Goal: Task Accomplishment & Management: Manage account settings

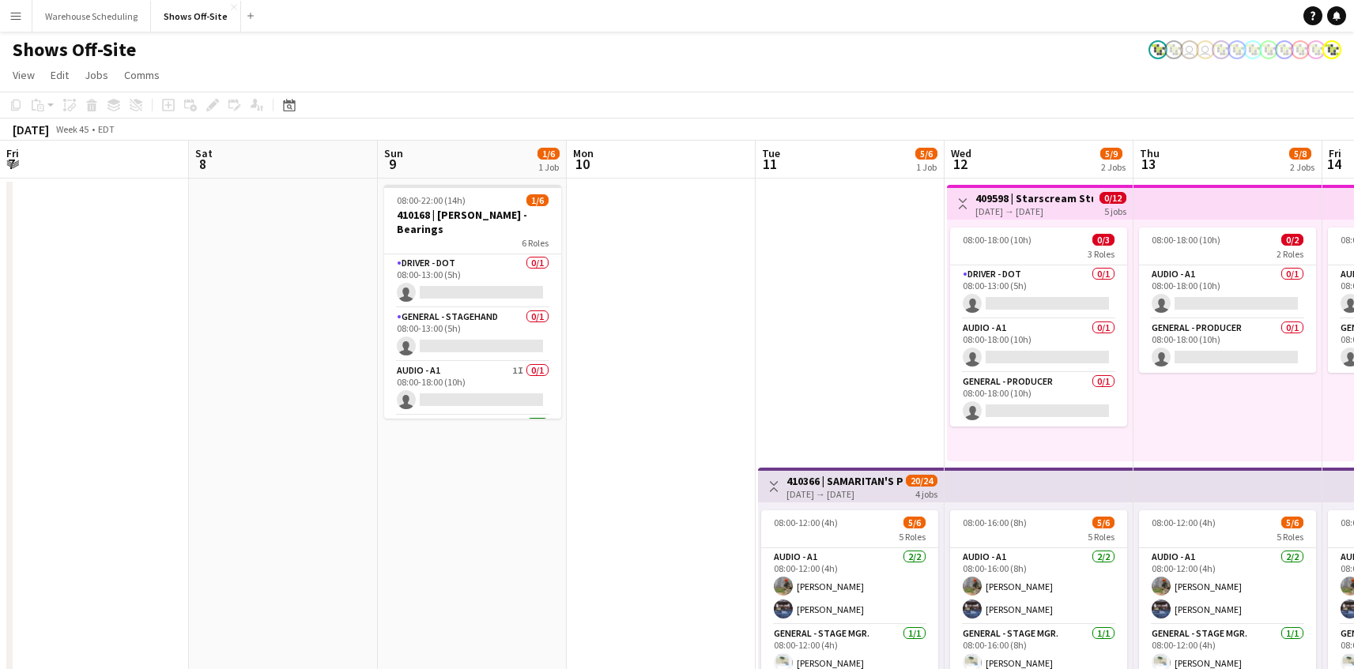
scroll to position [0, 509]
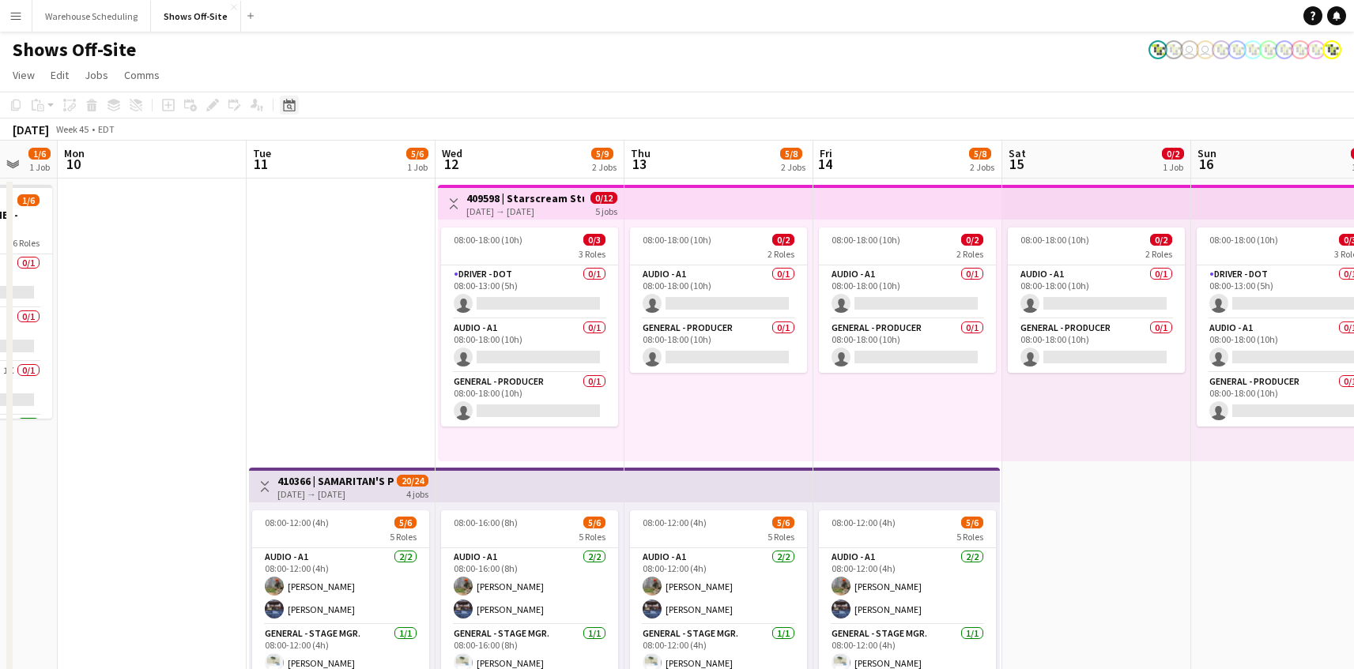
click at [291, 107] on icon at bounding box center [290, 107] width 6 height 6
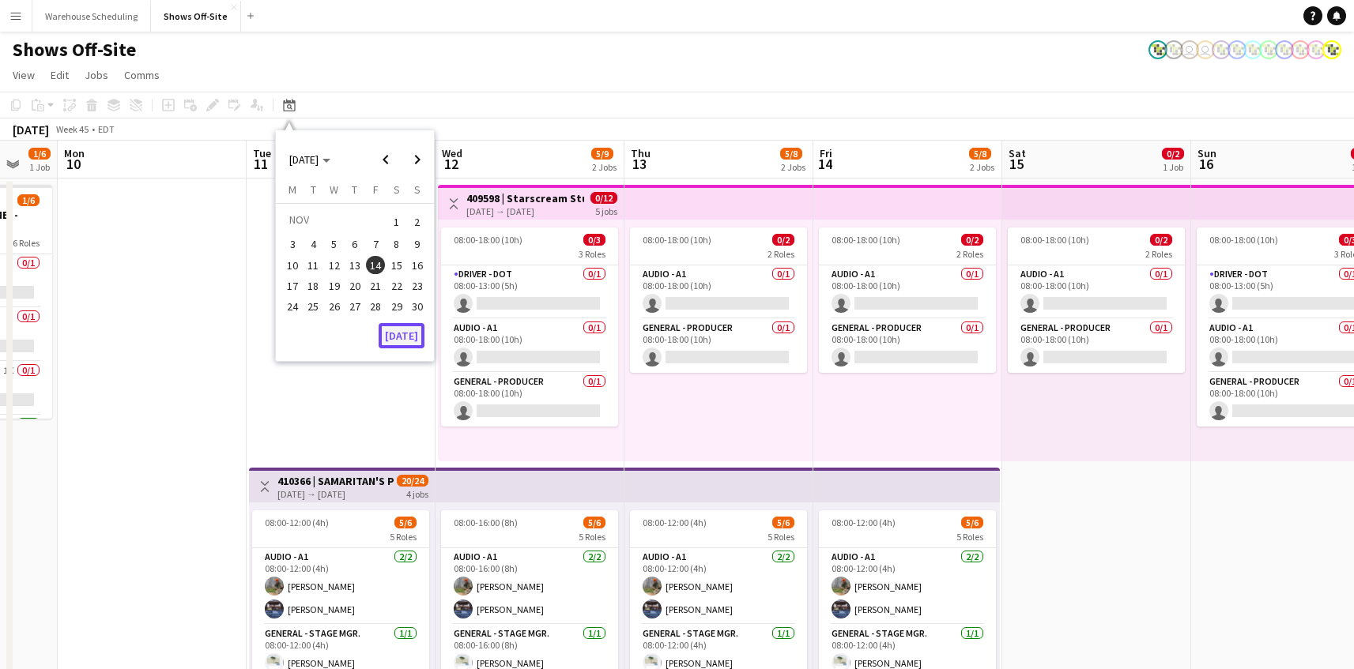
click at [414, 333] on button "[DATE]" at bounding box center [402, 335] width 46 height 25
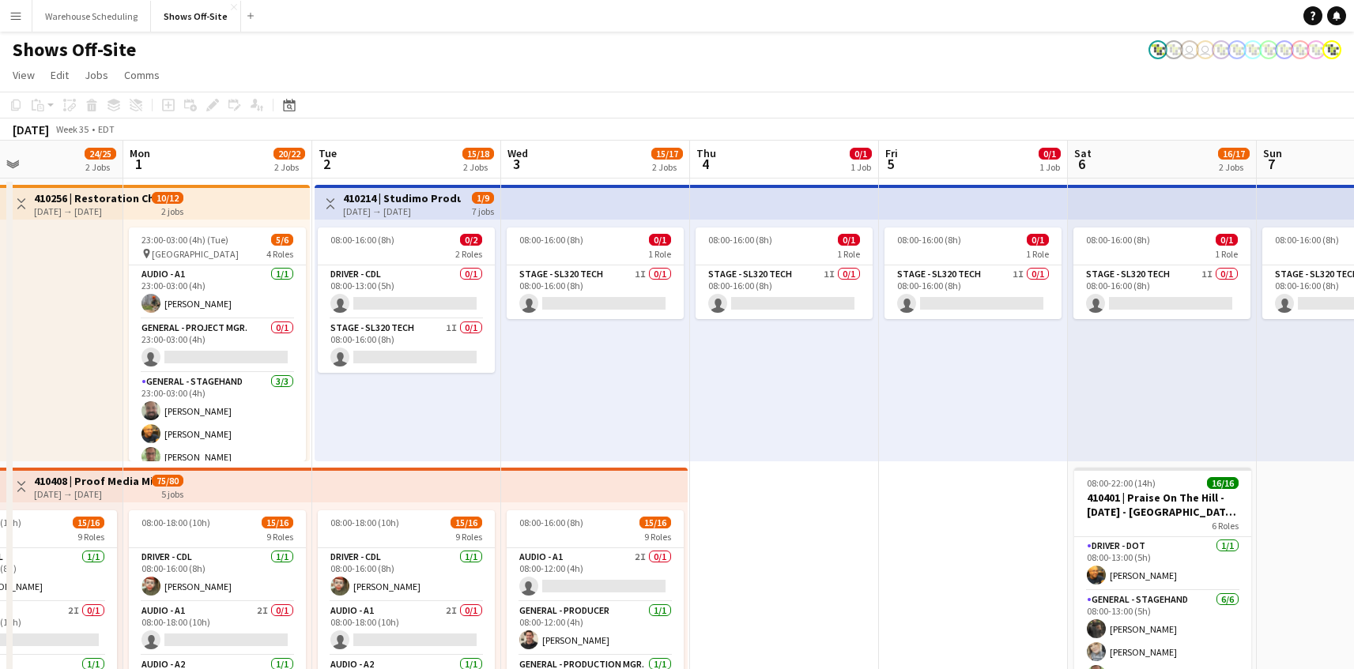
scroll to position [0, 485]
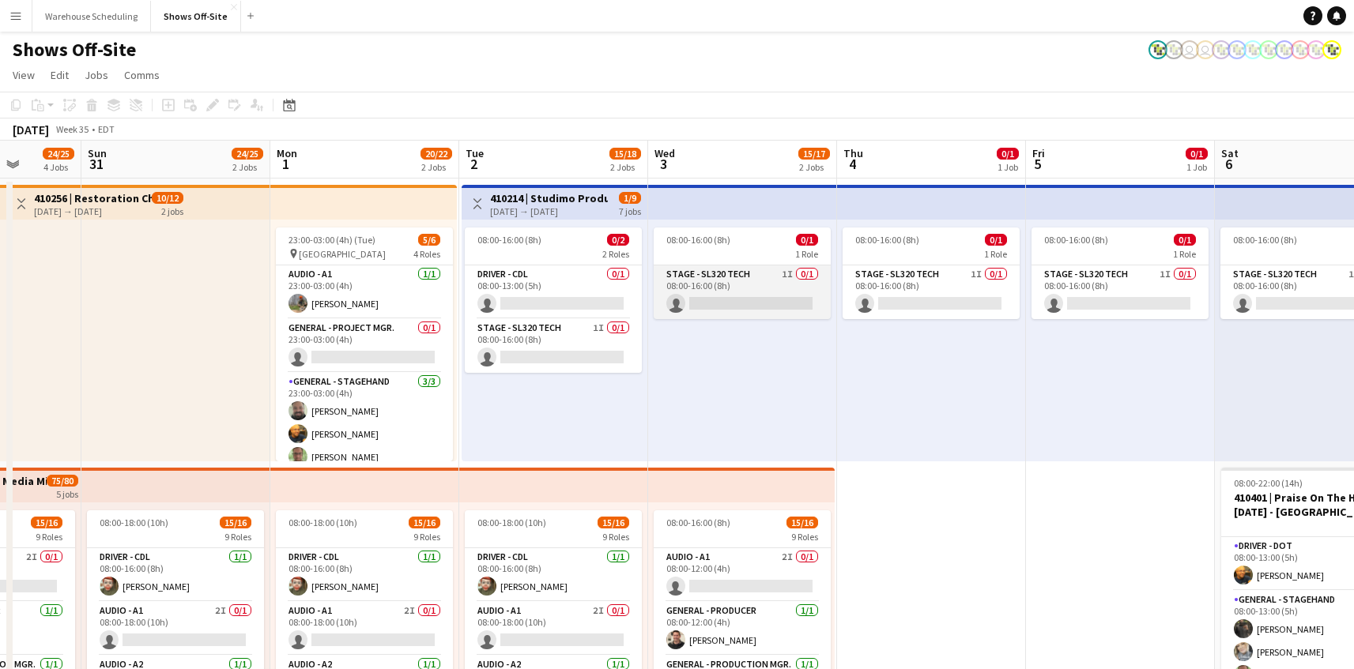
click at [774, 297] on app-card-role "Stage - SL320 Tech 1I 0/1 08:00-16:00 (8h) single-neutral-actions" at bounding box center [741, 293] width 177 height 54
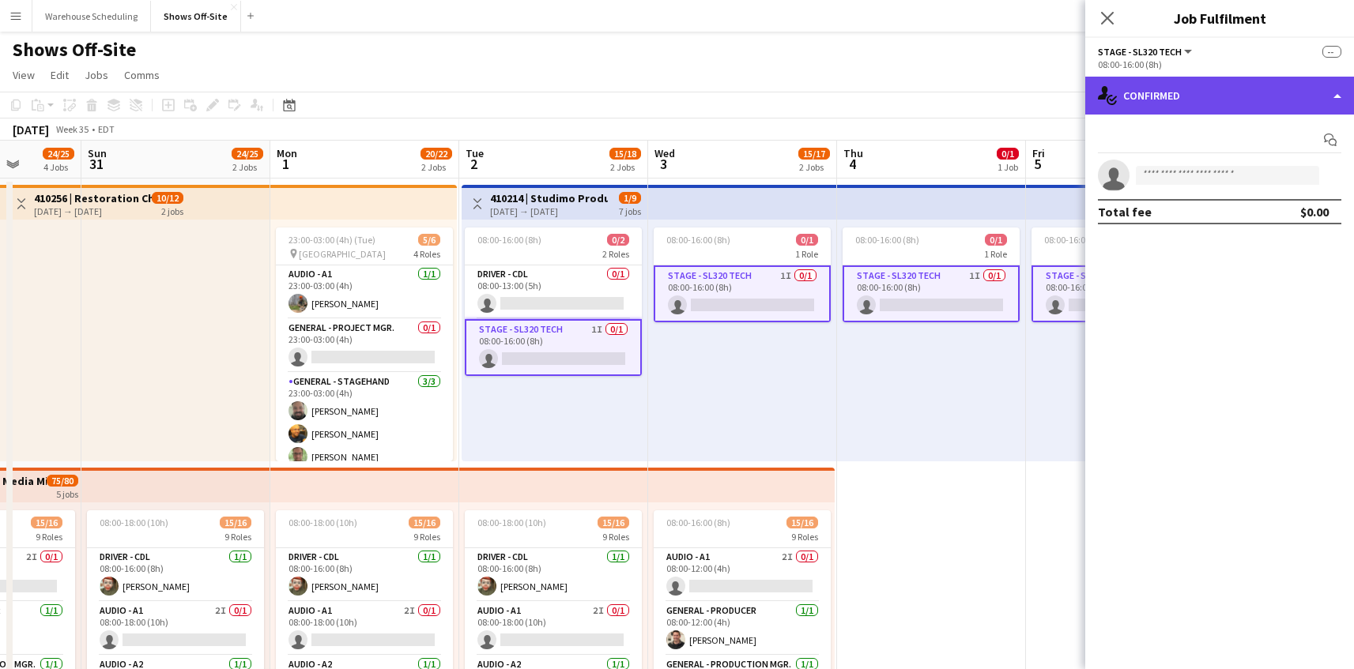
click at [1140, 100] on div "single-neutral-actions-check-2 Confirmed" at bounding box center [1219, 96] width 269 height 38
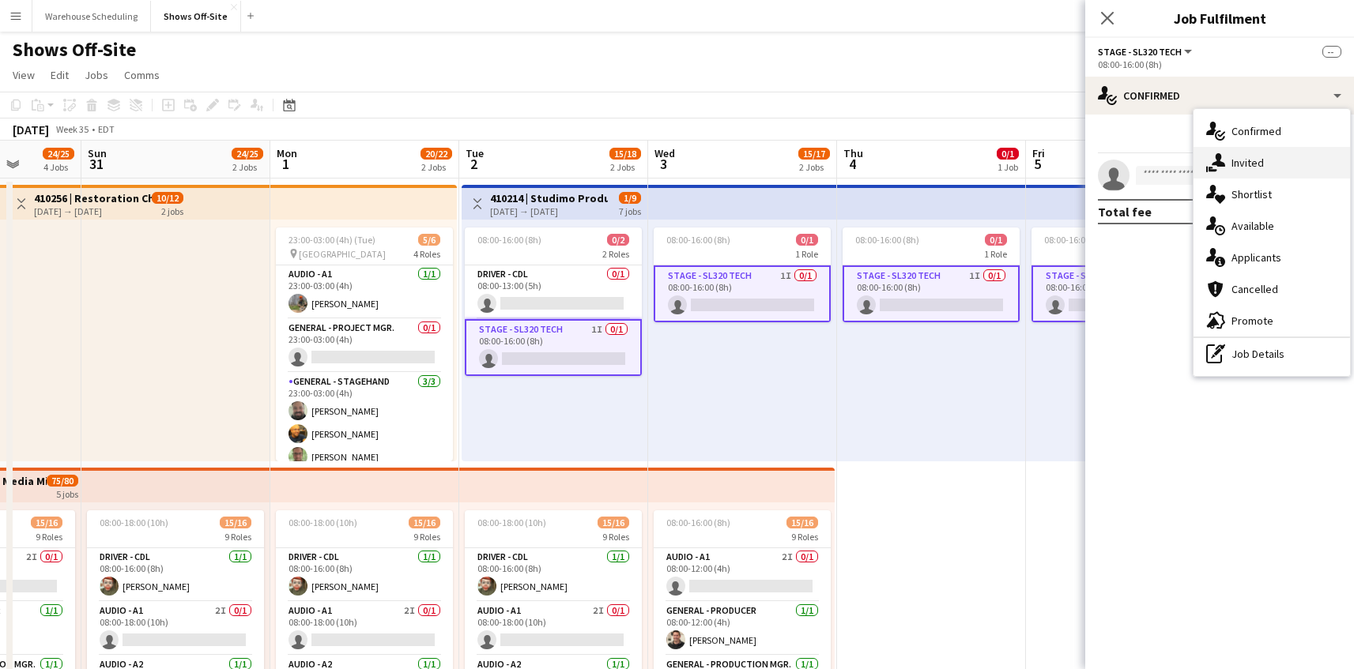
click at [1210, 170] on icon at bounding box center [1212, 169] width 9 height 5
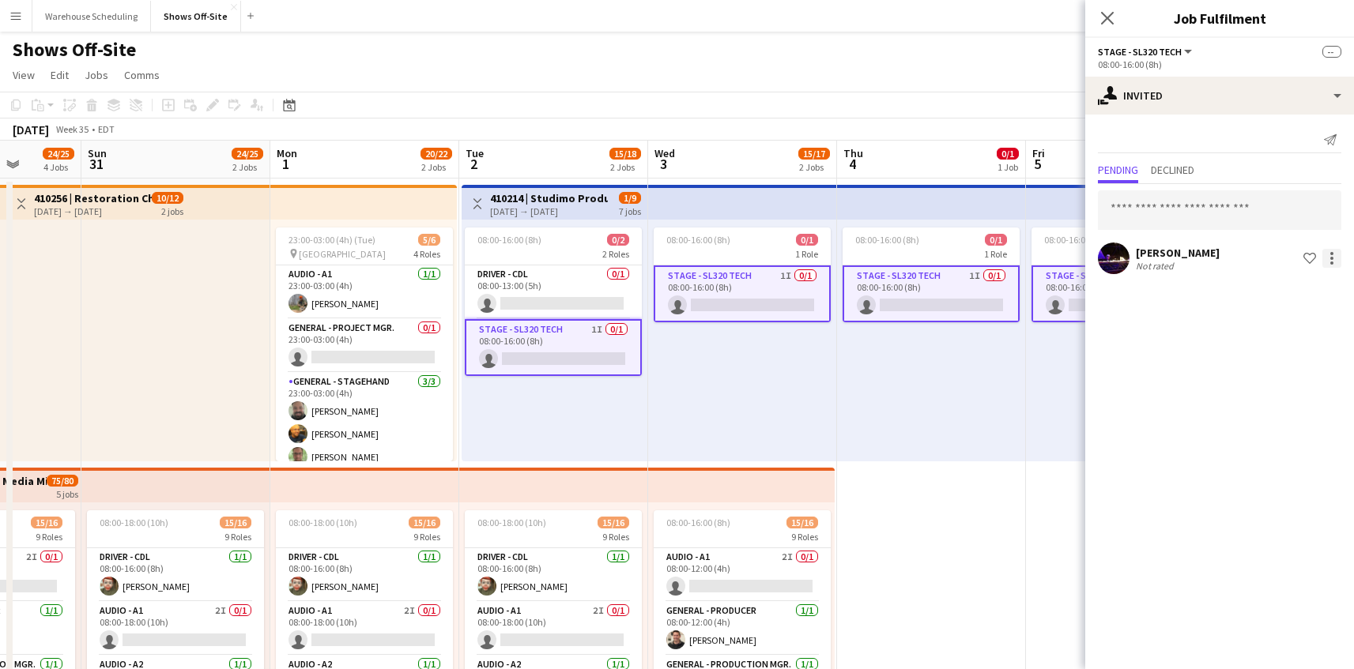
click at [1332, 256] on div at bounding box center [1331, 258] width 19 height 19
click at [1286, 394] on span "Cancel invitation" at bounding box center [1281, 400] width 92 height 13
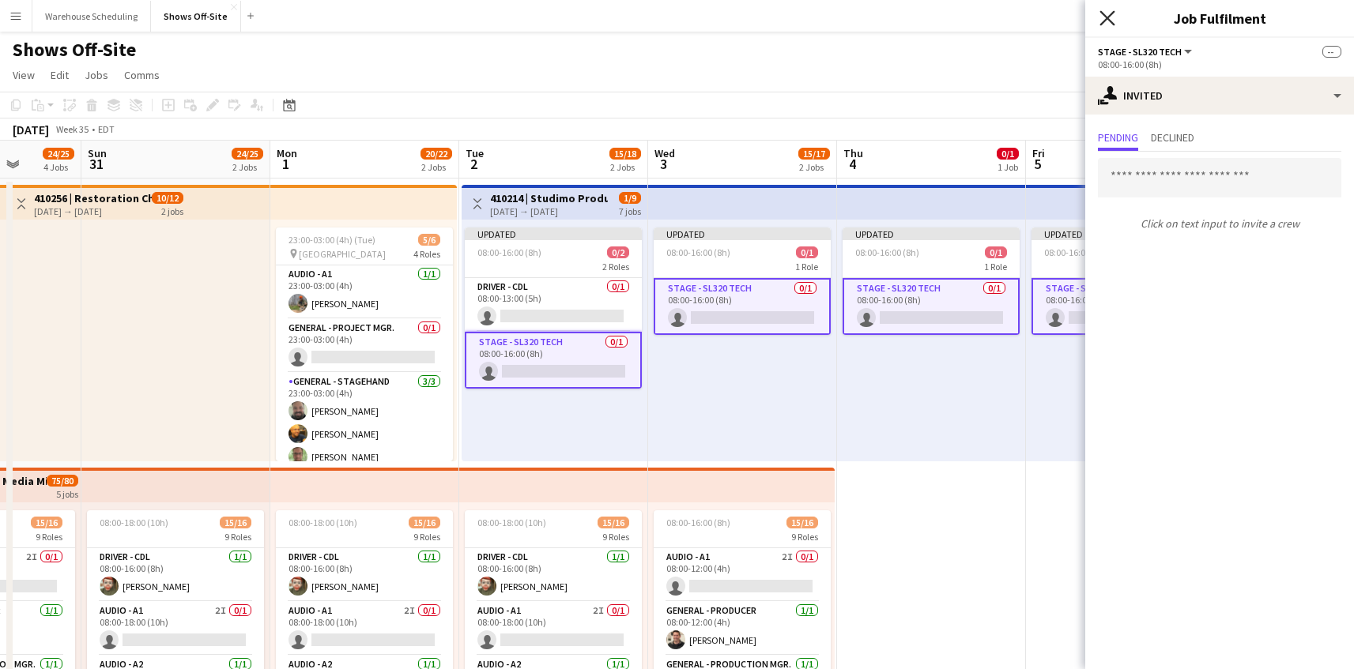
click at [1105, 10] on icon "Close pop-in" at bounding box center [1106, 17] width 15 height 15
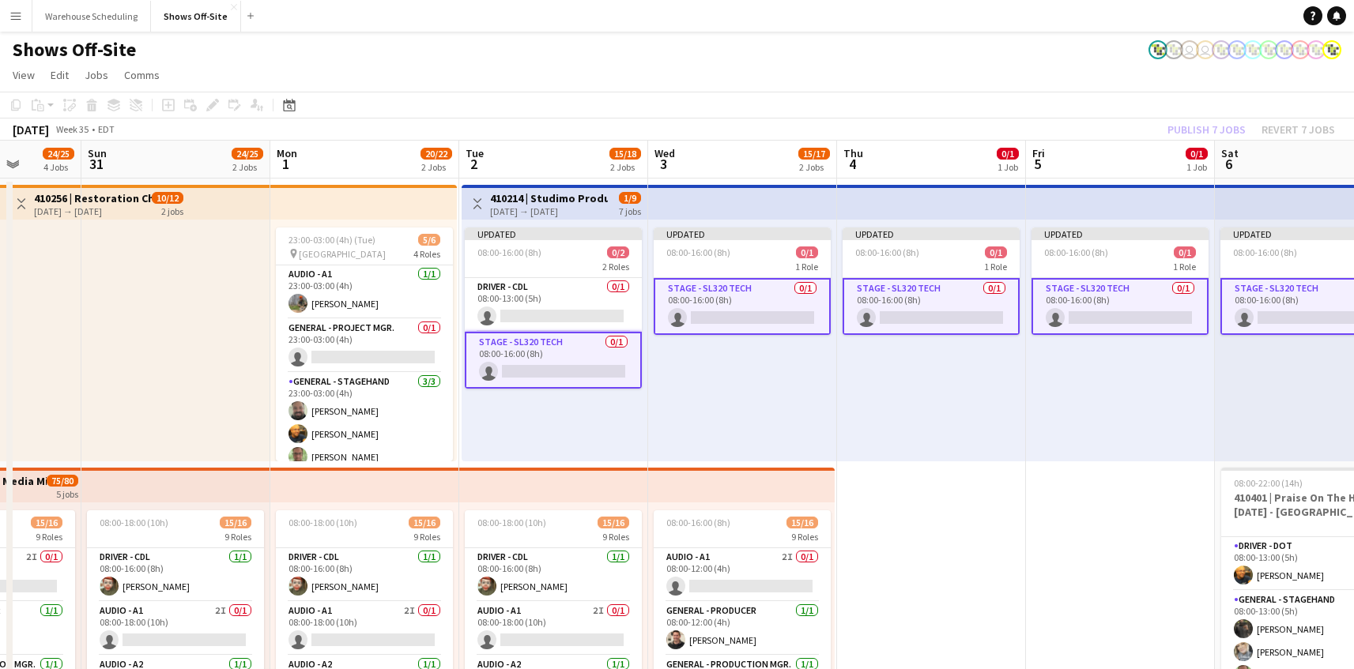
click at [1228, 99] on app-toolbar "Copy Paste Paste Command V Paste with crew Command Shift V Paste linked Job [GE…" at bounding box center [677, 105] width 1354 height 27
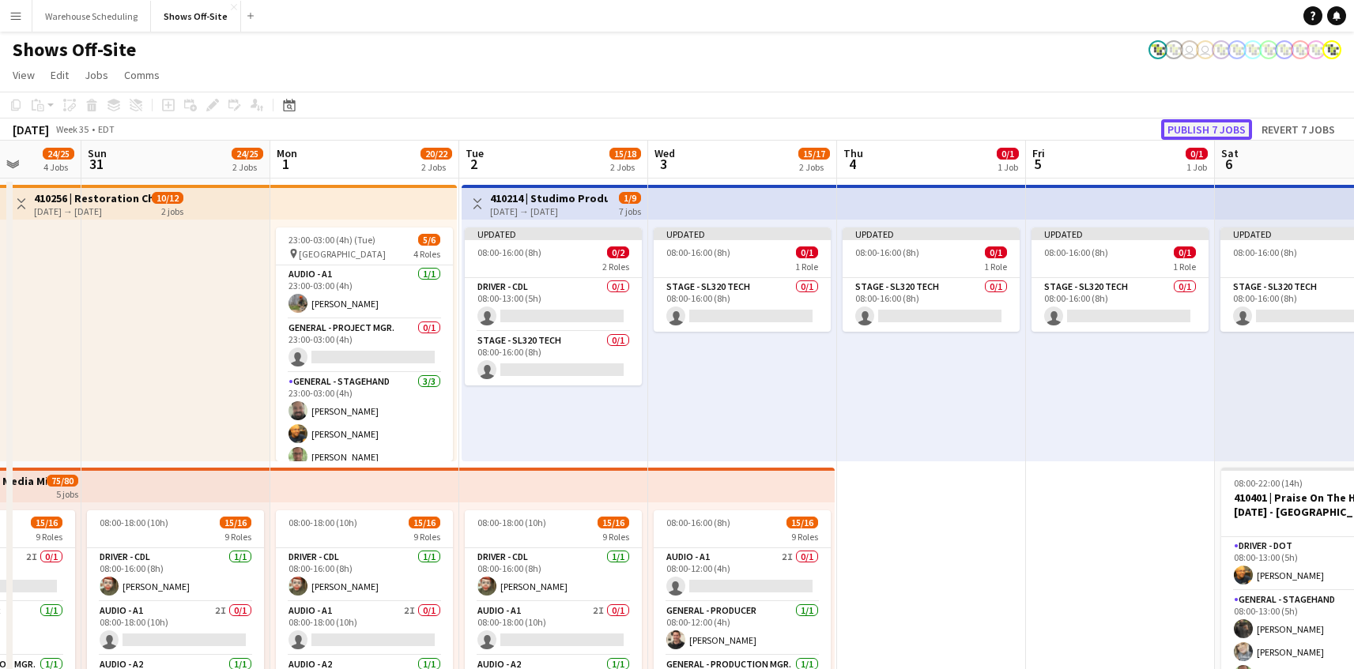
click at [1213, 135] on button "Publish 7 jobs" at bounding box center [1206, 129] width 91 height 21
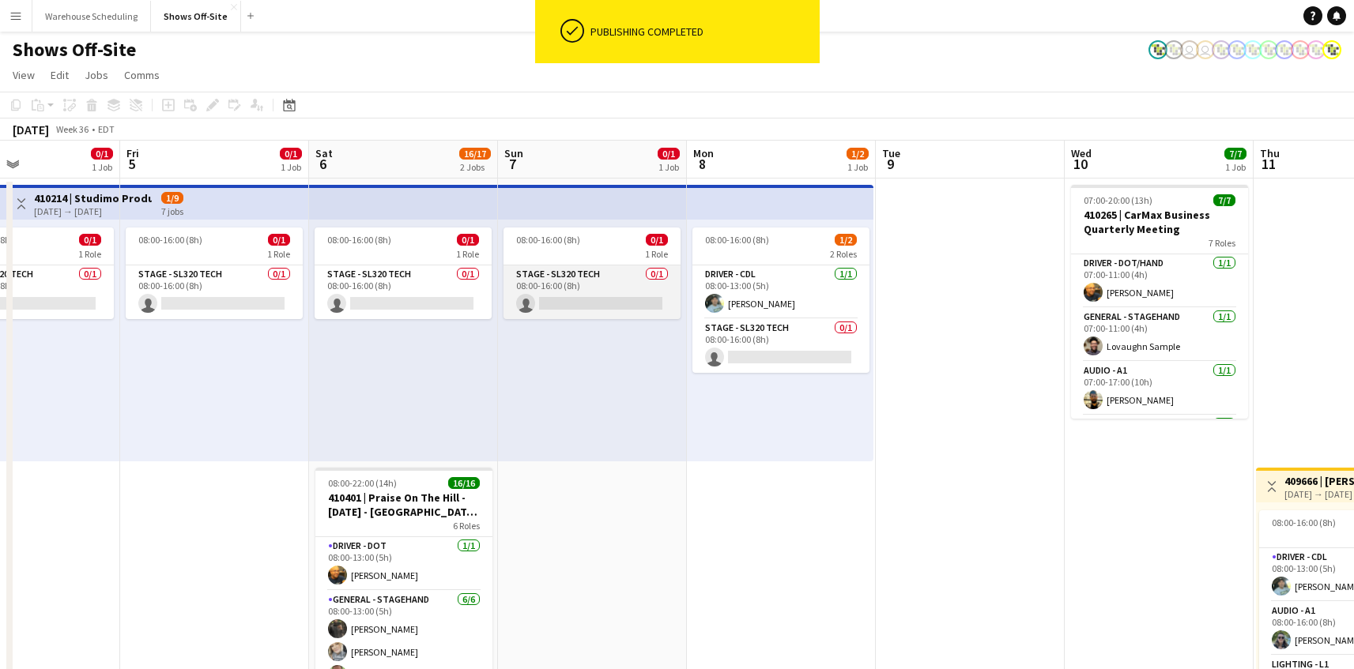
scroll to position [0, 654]
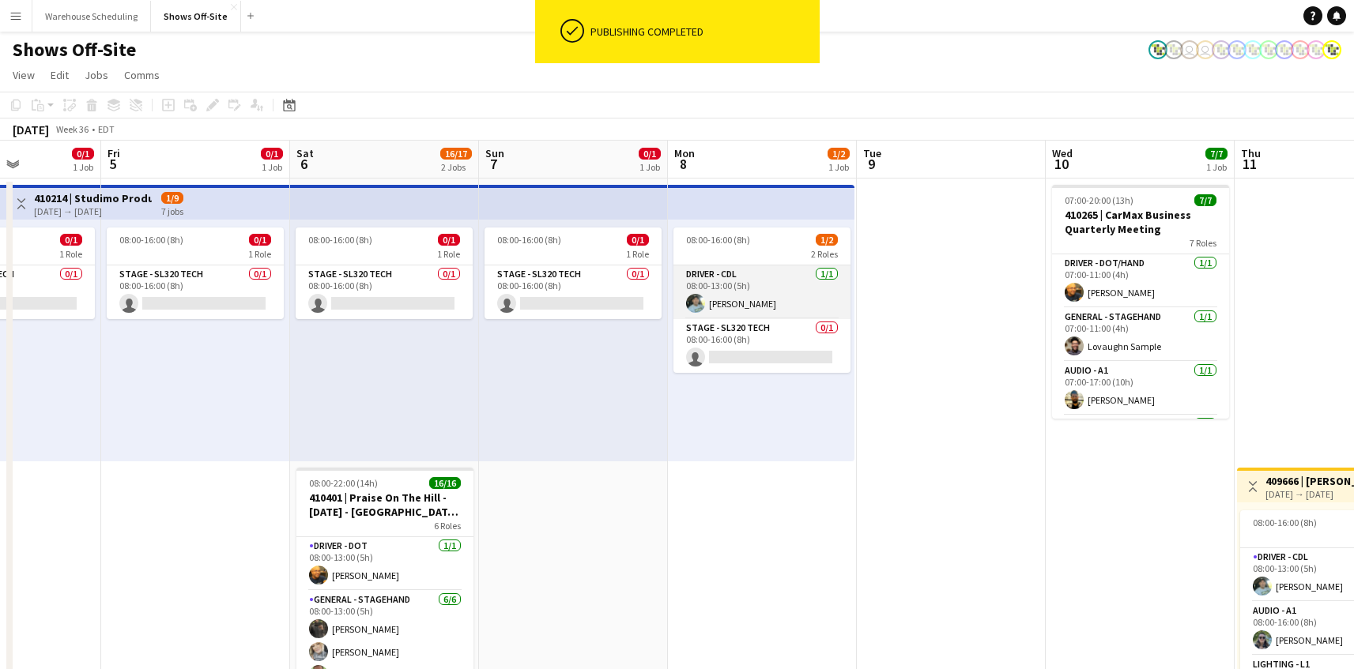
click at [814, 288] on app-card-role "Driver - CDL [DATE] 08:00-13:00 (5h) [PERSON_NAME]" at bounding box center [761, 293] width 177 height 54
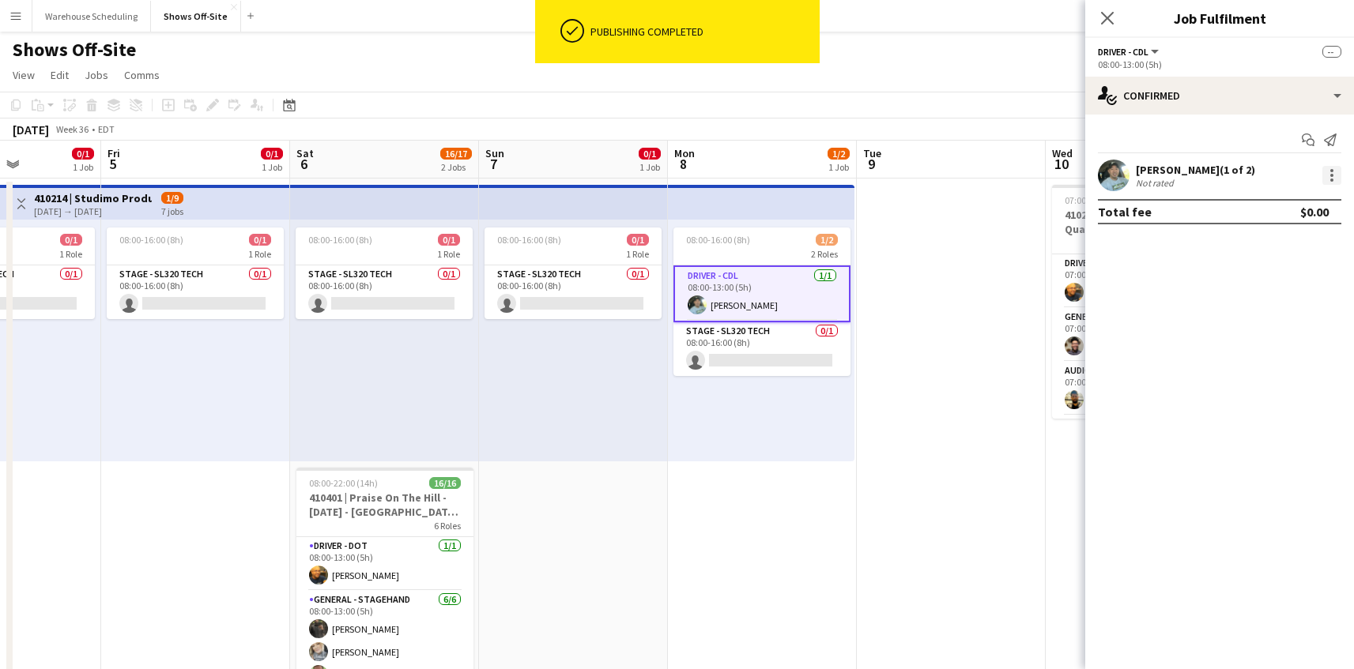
click at [1332, 170] on div at bounding box center [1331, 170] width 3 height 3
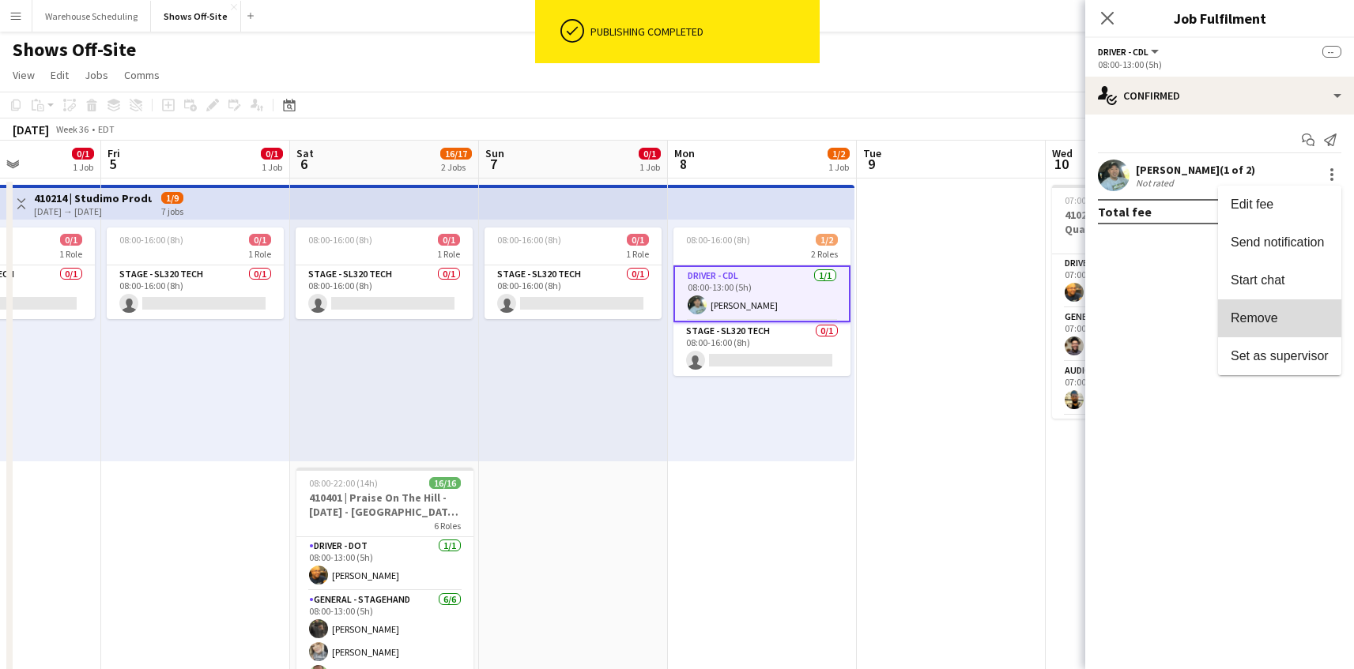
click at [1292, 326] on button "Remove" at bounding box center [1279, 318] width 123 height 38
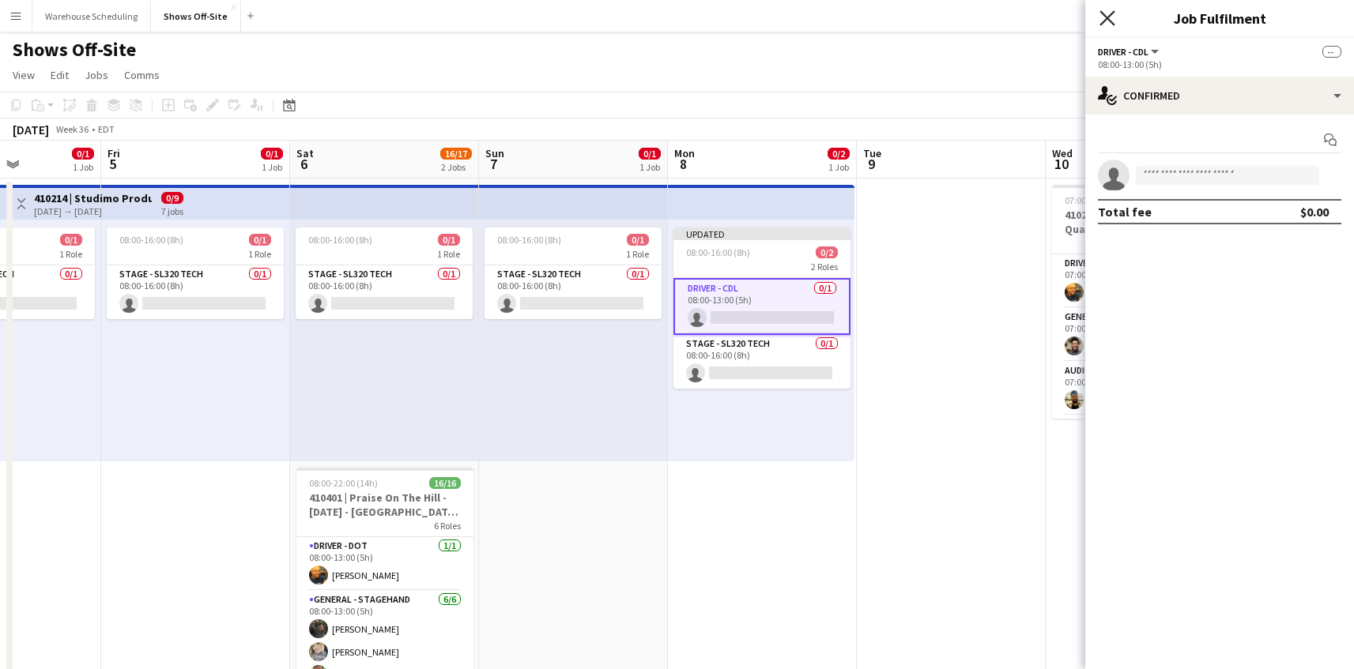
click at [1103, 17] on icon "Close pop-in" at bounding box center [1106, 17] width 15 height 15
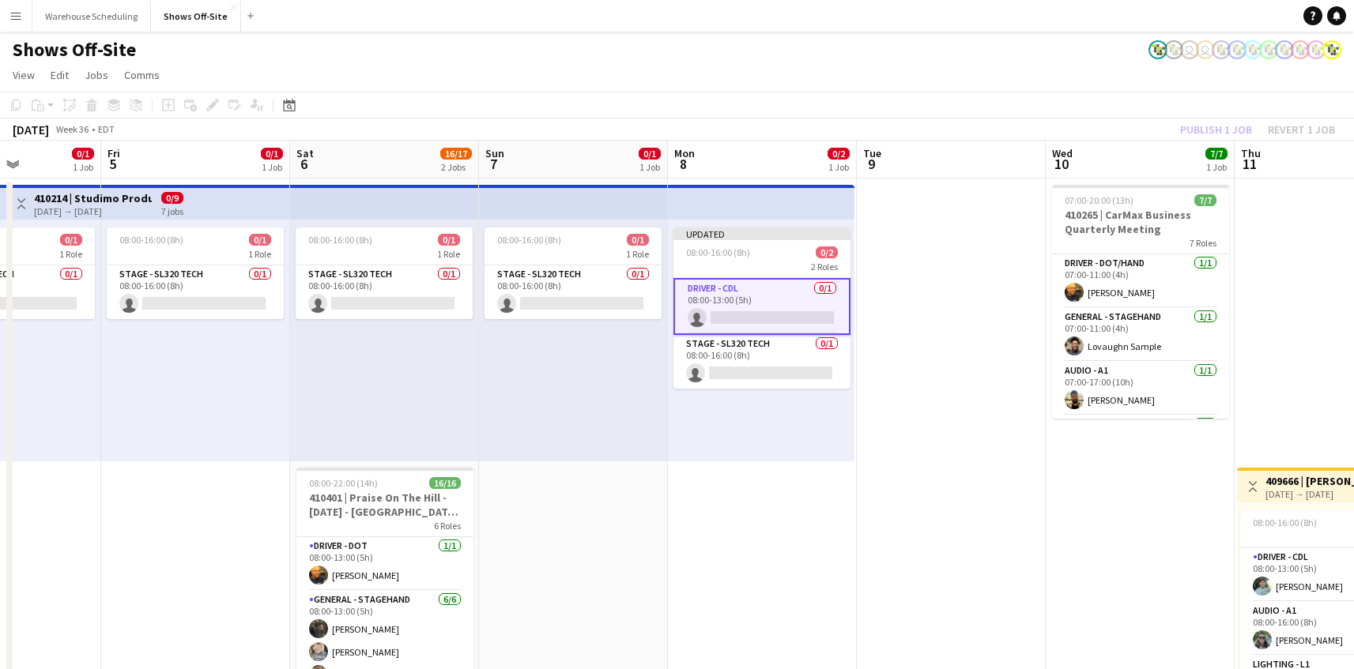
click at [1168, 80] on app-page-menu "View Day view expanded Day view collapsed Month view Date picker Jump to [DATE]…" at bounding box center [677, 77] width 1354 height 30
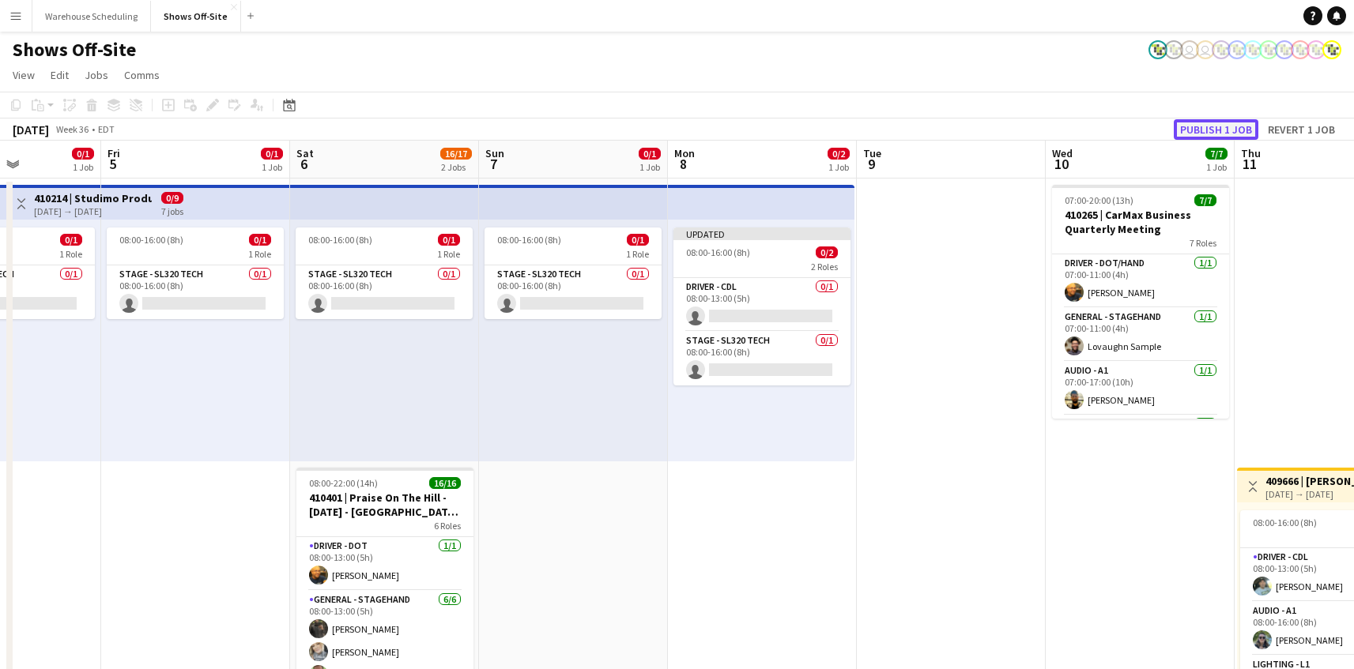
click at [1206, 122] on button "Publish 1 job" at bounding box center [1215, 129] width 85 height 21
